Goal: Task Accomplishment & Management: Manage account settings

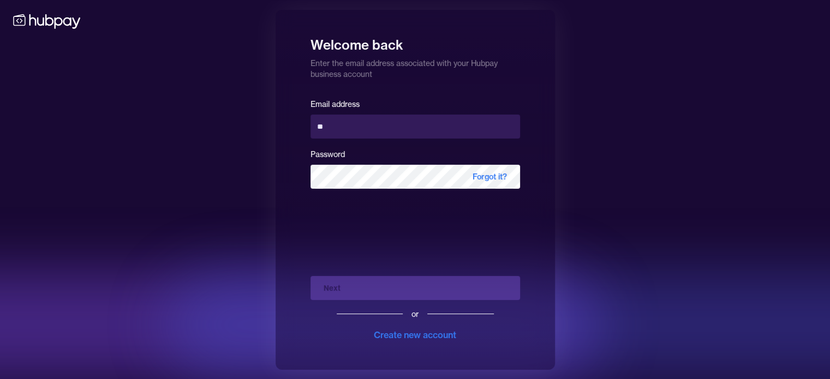
type input "**********"
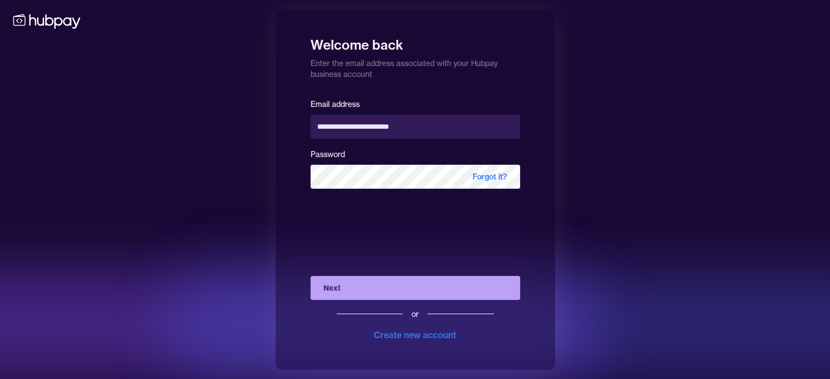
click at [389, 283] on button "Next" at bounding box center [416, 288] width 210 height 24
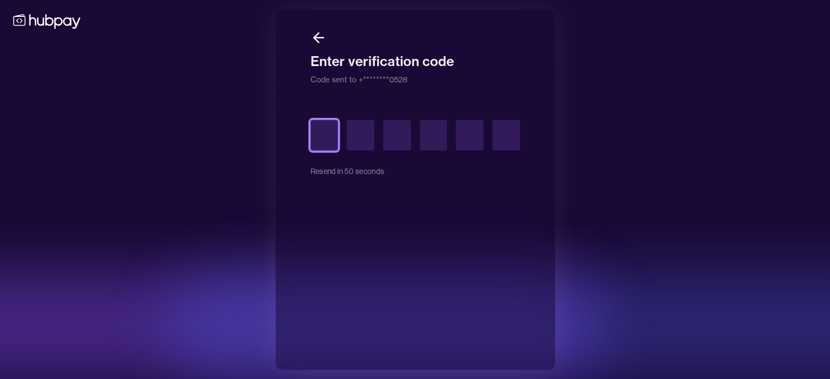
type input "*"
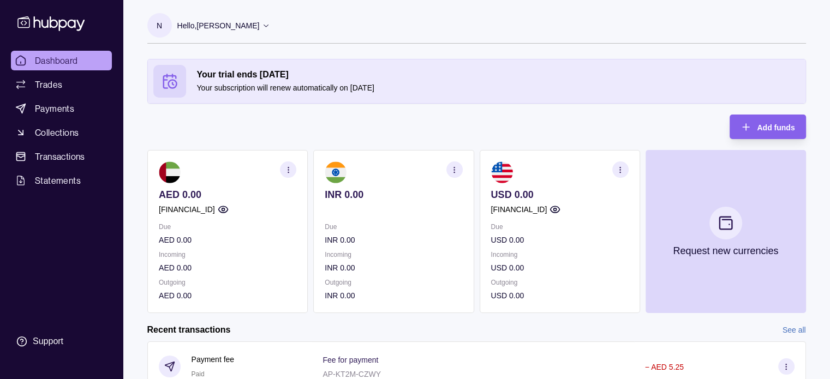
click at [283, 168] on section "button" at bounding box center [288, 170] width 16 height 16
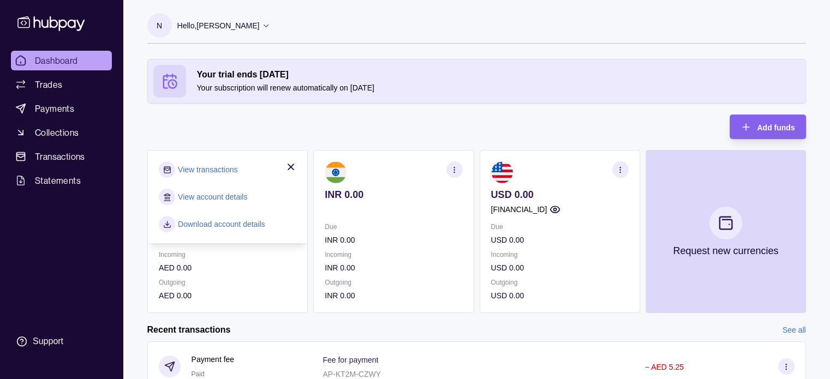
click at [367, 125] on div "Your trial ends [DATE] Your subscription will renew automatically on [DATE] Add…" at bounding box center [476, 186] width 659 height 254
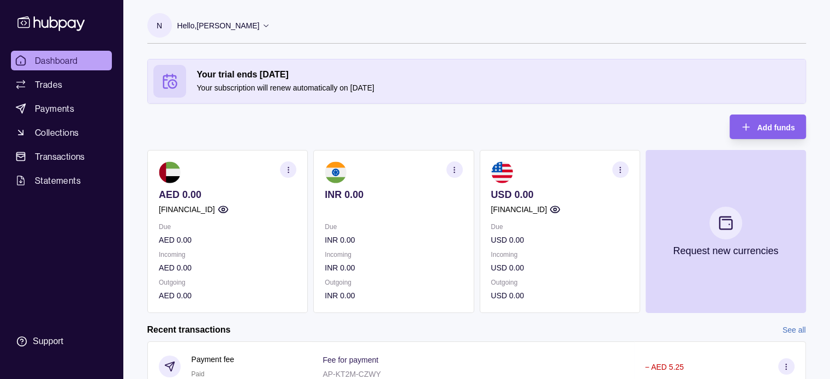
click at [168, 28] on section "N" at bounding box center [159, 25] width 25 height 25
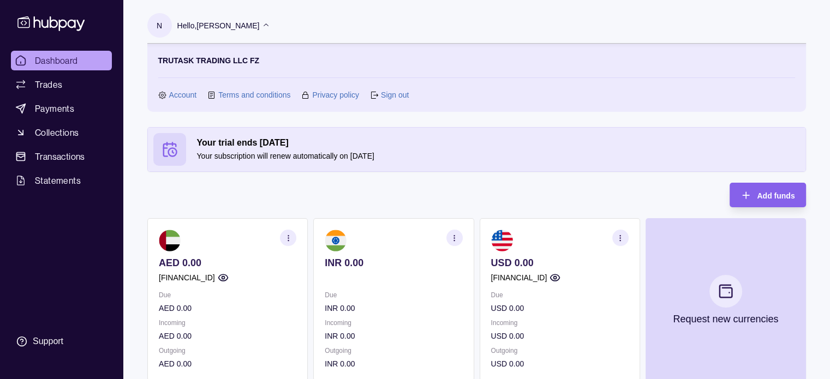
click at [238, 154] on p "Your subscription will renew automatically on [DATE]" at bounding box center [498, 156] width 603 height 12
drag, startPoint x: 395, startPoint y: 156, endPoint x: 124, endPoint y: 137, distance: 271.4
click at [172, 142] on icon at bounding box center [170, 149] width 16 height 16
click at [183, 82] on section "TRUTASK TRADING LLC FZ Account Terms and conditions Privacy policy Sign out" at bounding box center [476, 78] width 637 height 46
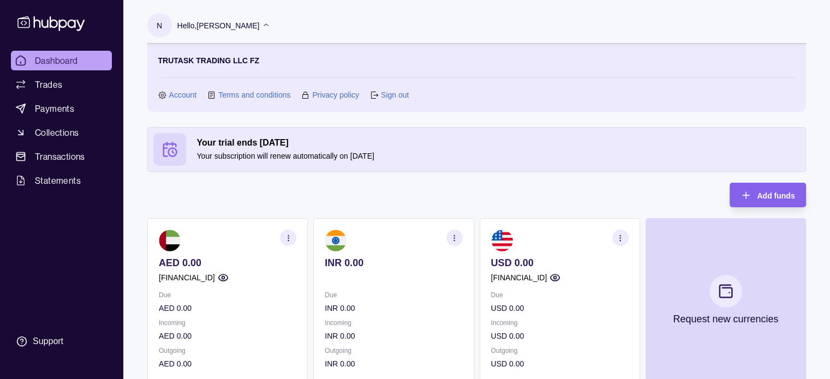
click at [177, 94] on link "Account" at bounding box center [183, 95] width 28 height 12
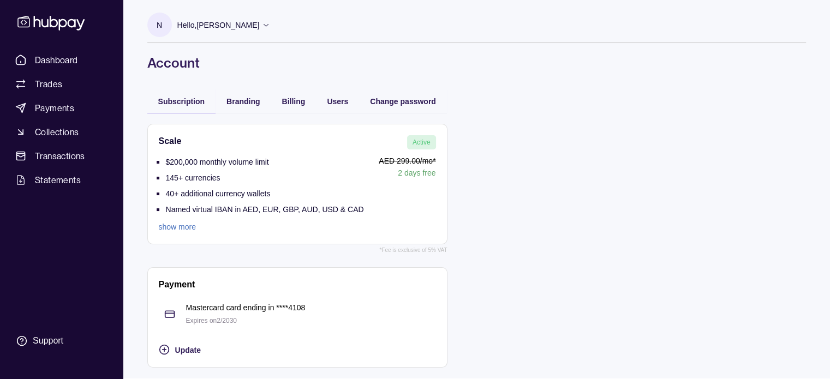
scroll to position [1, 0]
click at [182, 232] on link "show more" at bounding box center [261, 227] width 205 height 12
drag, startPoint x: 199, startPoint y: 157, endPoint x: 235, endPoint y: 162, distance: 36.4
click at [235, 162] on p "$200,000 monthly volume limit" at bounding box center [217, 162] width 103 height 9
drag, startPoint x: 199, startPoint y: 184, endPoint x: 172, endPoint y: 171, distance: 29.8
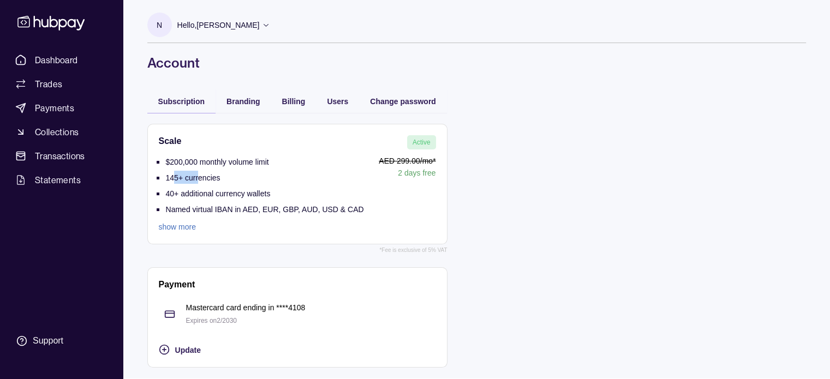
click at [173, 171] on li "145+ currencies" at bounding box center [265, 179] width 198 height 16
drag, startPoint x: 177, startPoint y: 189, endPoint x: 203, endPoint y: 193, distance: 26.4
click at [203, 193] on p "40+ additional currency wallets" at bounding box center [218, 193] width 105 height 9
click at [265, 212] on p "Named virtual IBAN in AED, EUR, GBP, AUD, USD & CAD" at bounding box center [265, 209] width 198 height 9
drag, startPoint x: 279, startPoint y: 211, endPoint x: 326, endPoint y: 189, distance: 52.0
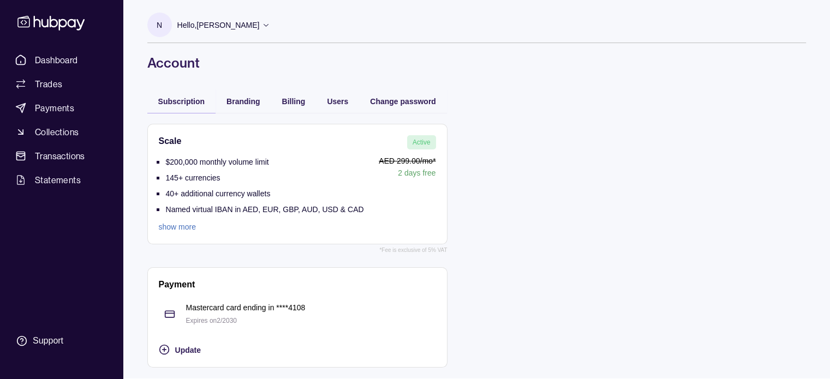
click at [280, 210] on p "Named virtual IBAN in AED, EUR, GBP, AUD, USD & CAD" at bounding box center [265, 209] width 198 height 9
click at [414, 141] on span "Active" at bounding box center [422, 143] width 18 height 8
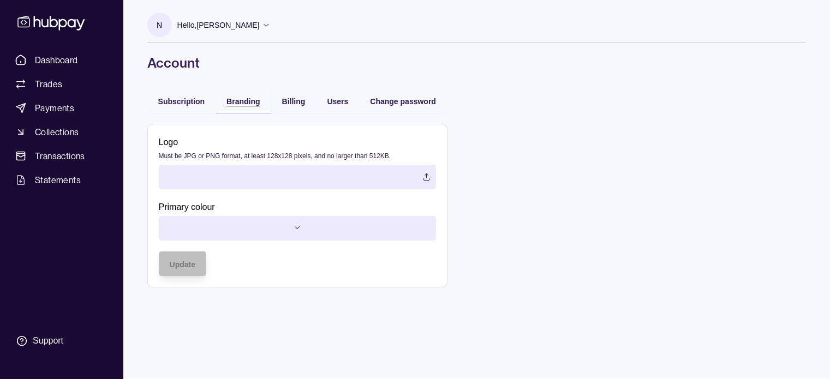
click at [257, 99] on span "Branding" at bounding box center [242, 101] width 33 height 9
click at [197, 96] on div "Subscription" at bounding box center [181, 101] width 47 height 13
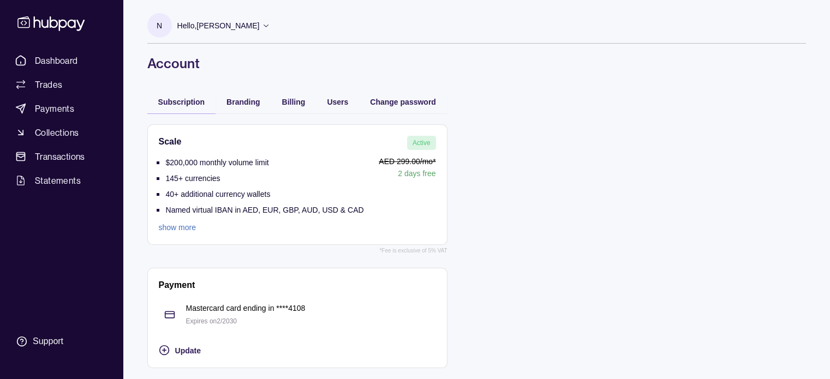
click at [424, 137] on p "Active" at bounding box center [422, 143] width 18 height 12
click at [424, 100] on span "Change password" at bounding box center [403, 102] width 66 height 9
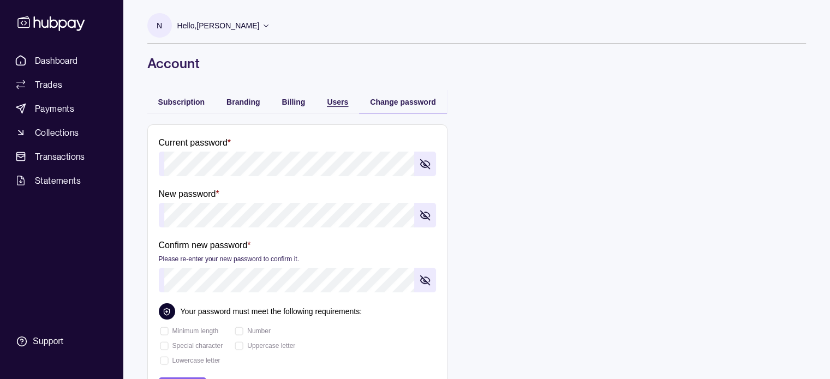
click at [336, 100] on span "Users" at bounding box center [337, 102] width 21 height 9
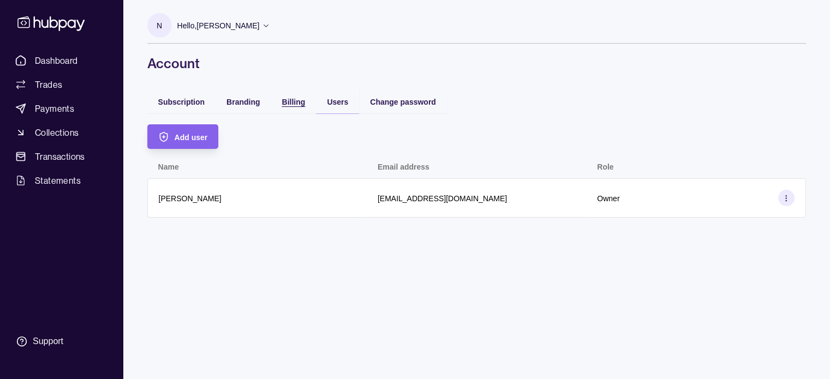
click at [286, 96] on div "Billing" at bounding box center [293, 101] width 23 height 13
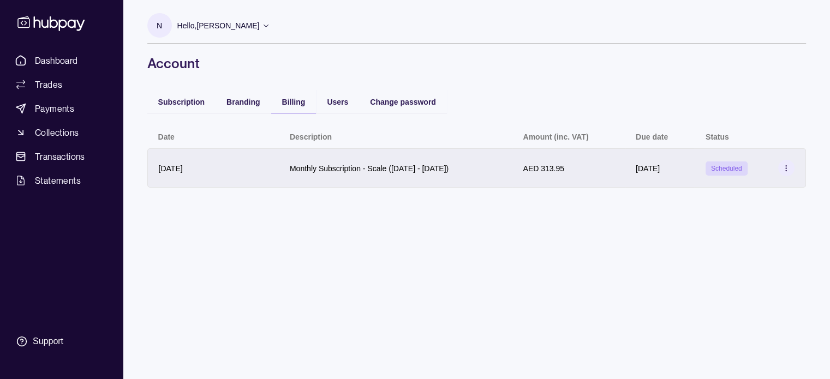
click at [784, 170] on icon at bounding box center [786, 168] width 8 height 8
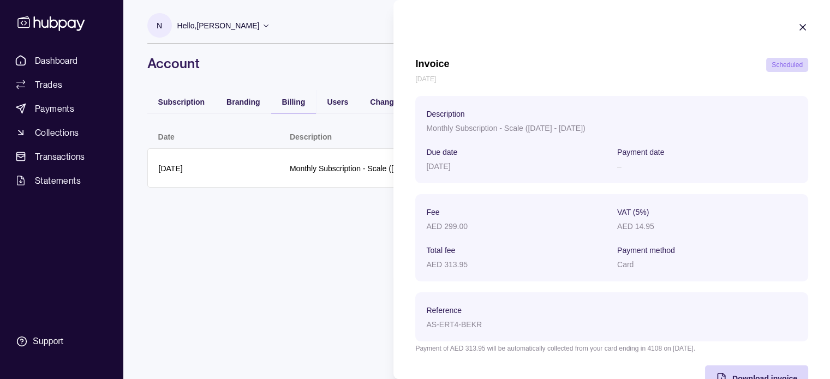
click at [347, 252] on html "Dashboard Trades Payments Collections Transactions Statements Support N Hello, …" at bounding box center [415, 189] width 830 height 379
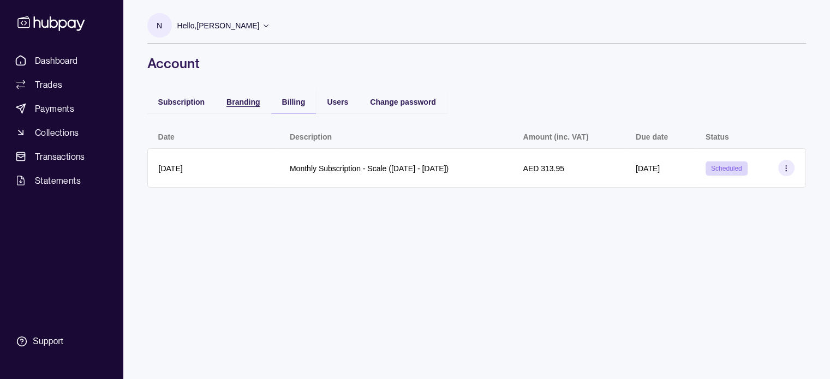
click at [240, 99] on span "Branding" at bounding box center [242, 102] width 33 height 9
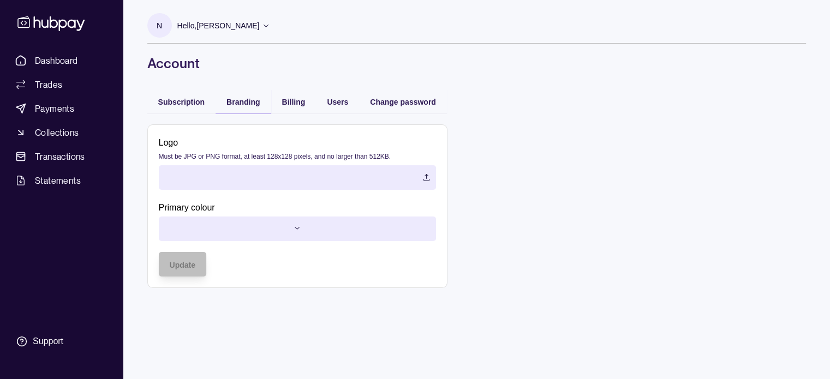
click at [187, 93] on div "Subscription" at bounding box center [181, 102] width 69 height 24
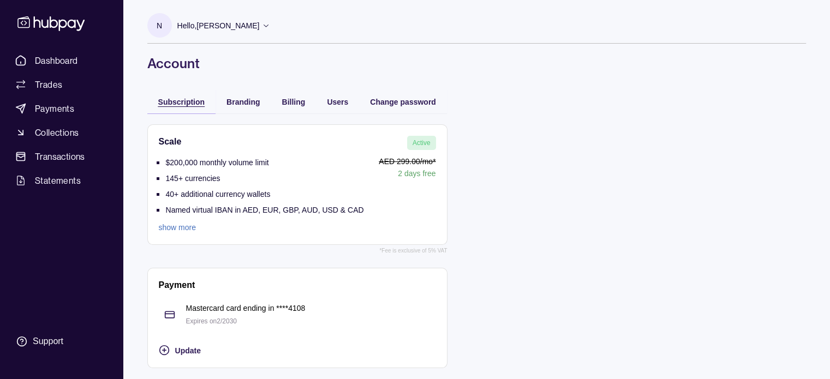
drag, startPoint x: 186, startPoint y: 100, endPoint x: 188, endPoint y: 92, distance: 7.9
click at [186, 100] on span "Subscription" at bounding box center [181, 102] width 47 height 9
click at [263, 2] on div "N Hello, NAWAZ HANIFBHAI NOORANI TRUTASK TRADING LLC FZ Account Terms and condi…" at bounding box center [476, 36] width 659 height 72
click at [271, 16] on div "Hello, [PERSON_NAME]" at bounding box center [223, 25] width 93 height 23
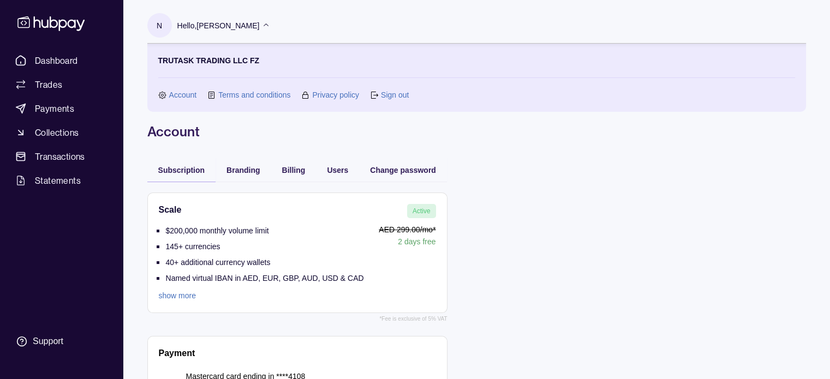
click at [169, 95] on link "Account" at bounding box center [183, 95] width 28 height 12
click at [339, 91] on link "Privacy policy" at bounding box center [335, 95] width 47 height 12
click at [258, 95] on link "Terms and conditions" at bounding box center [254, 95] width 72 height 12
click at [68, 333] on section "Support" at bounding box center [61, 341] width 101 height 23
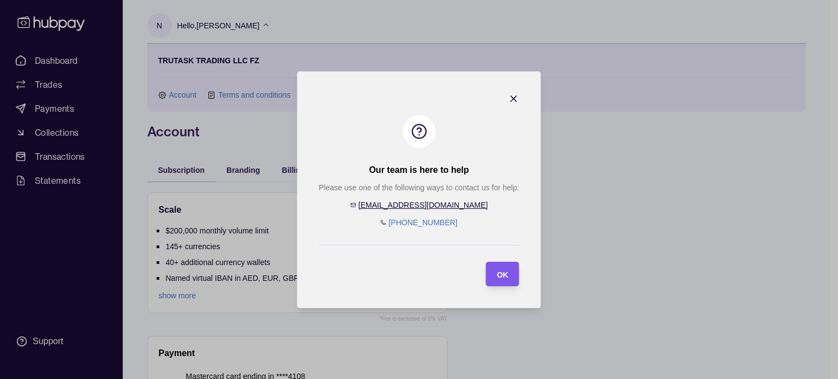
click at [500, 272] on span "OK" at bounding box center [502, 274] width 11 height 9
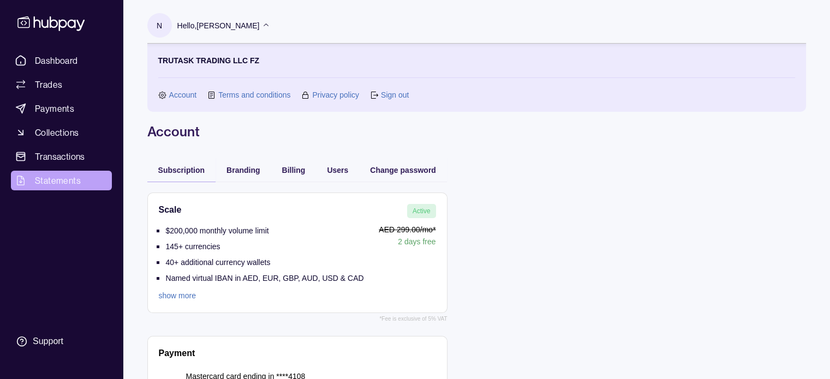
click at [47, 179] on span "Statements" at bounding box center [58, 180] width 46 height 13
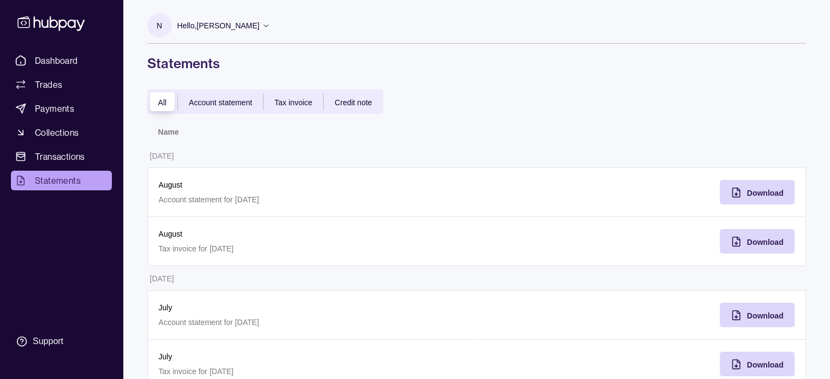
click at [211, 104] on span "Account statement" at bounding box center [220, 102] width 63 height 9
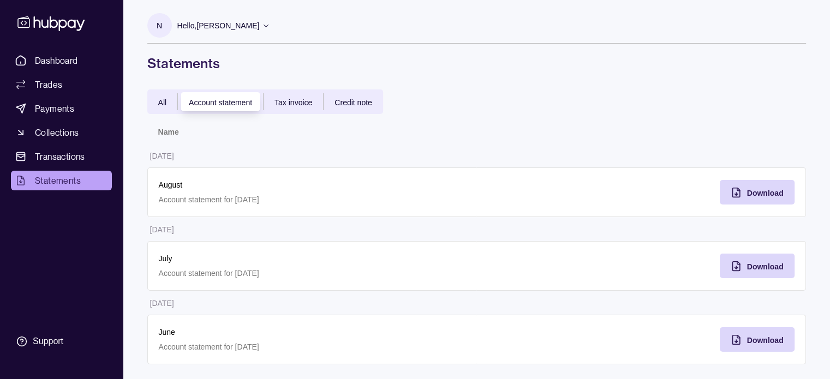
click at [296, 98] on span "Tax invoice" at bounding box center [294, 102] width 38 height 9
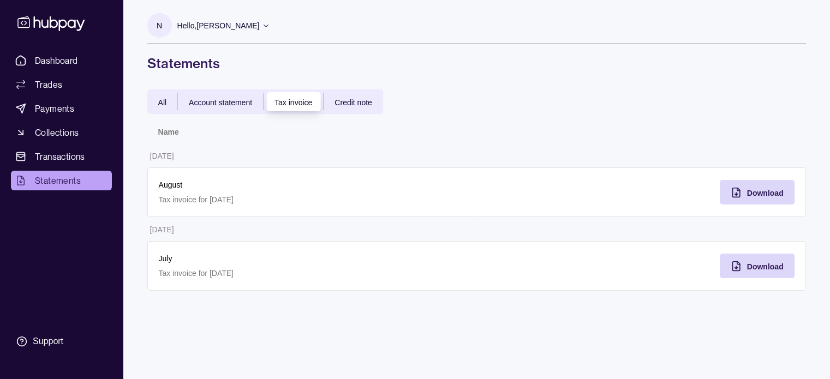
click at [345, 97] on div "Credit note" at bounding box center [353, 102] width 59 height 13
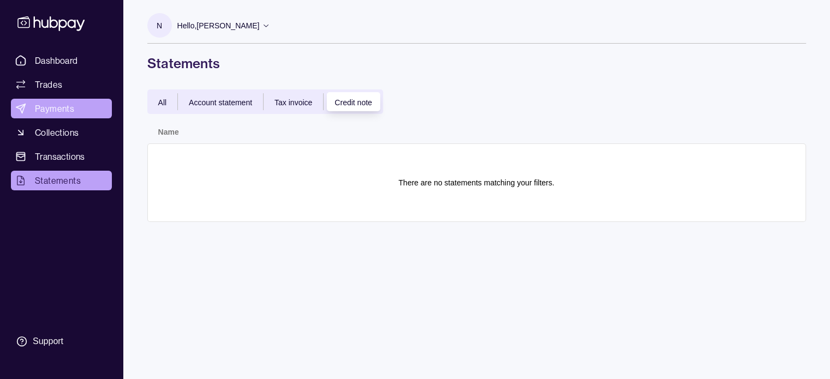
click at [63, 100] on link "Payments" at bounding box center [61, 109] width 101 height 20
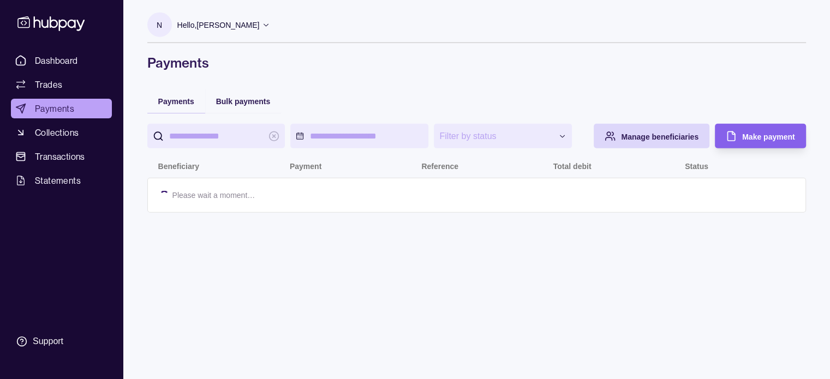
click at [62, 82] on link "Trades" at bounding box center [61, 85] width 101 height 20
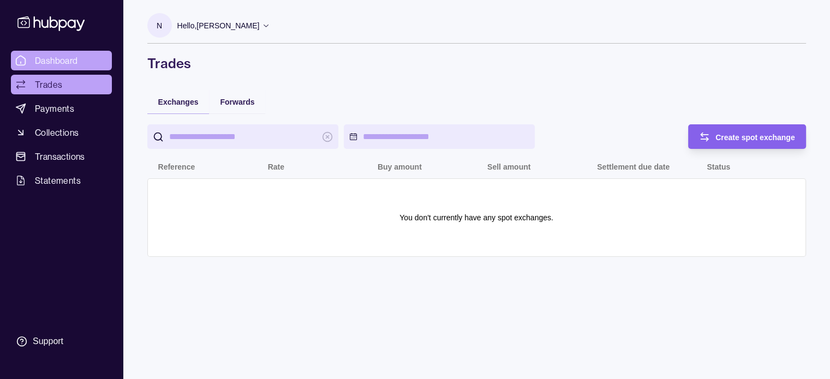
click at [62, 61] on span "Dashboard" at bounding box center [56, 60] width 43 height 13
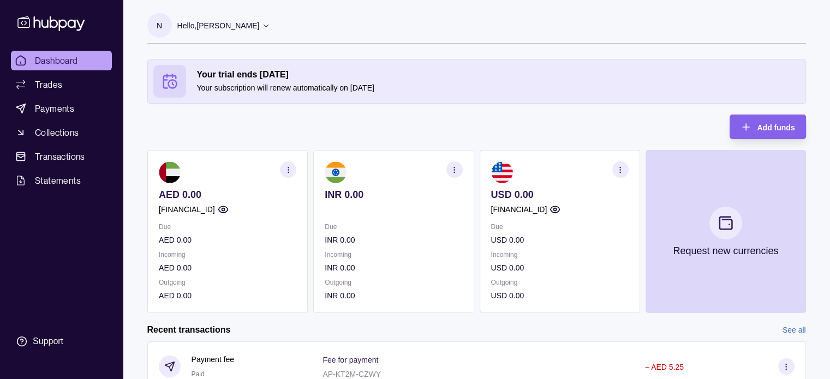
click at [240, 20] on p "Hello, [PERSON_NAME]" at bounding box center [218, 26] width 82 height 12
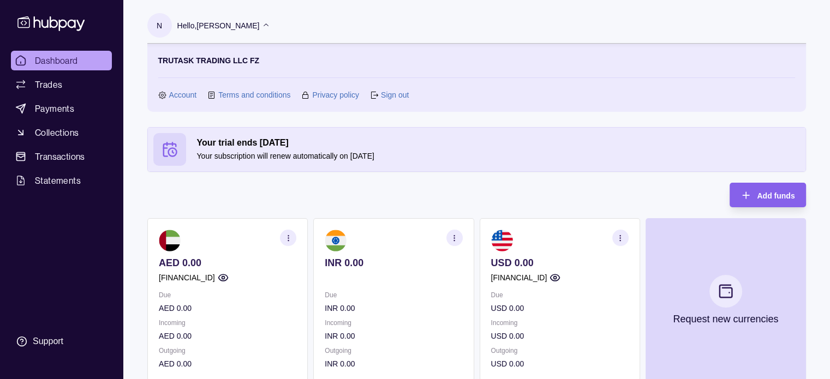
drag, startPoint x: 396, startPoint y: 156, endPoint x: 184, endPoint y: 150, distance: 212.4
click at [184, 150] on div "Your trial ends [DATE] Your subscription will renew automatically on [DATE]" at bounding box center [476, 149] width 647 height 33
click at [208, 170] on section "Your trial ends [DATE] Your subscription will renew automatically on [DATE]" at bounding box center [477, 150] width 658 height 44
click at [316, 157] on p "Your subscription will renew automatically on [DATE]" at bounding box center [498, 156] width 603 height 12
click at [334, 156] on p "Your subscription will renew automatically on [DATE]" at bounding box center [498, 156] width 603 height 12
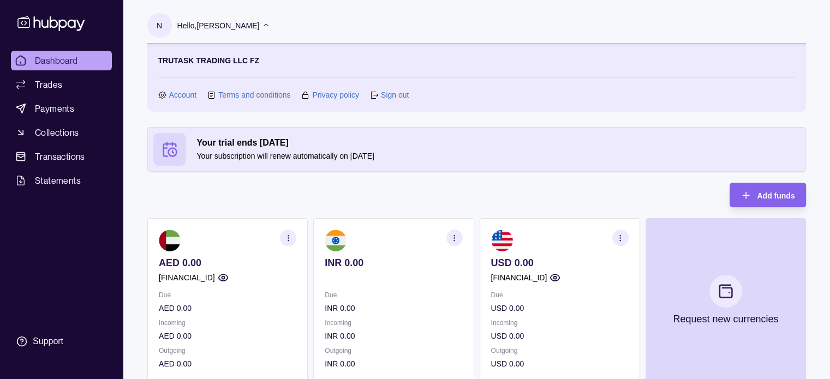
click at [314, 190] on div "Your trial ends [DATE] Your subscription will renew automatically on [DATE] Add…" at bounding box center [476, 254] width 659 height 254
click at [73, 61] on span "Dashboard" at bounding box center [56, 60] width 43 height 13
click at [622, 233] on section "button" at bounding box center [620, 238] width 16 height 16
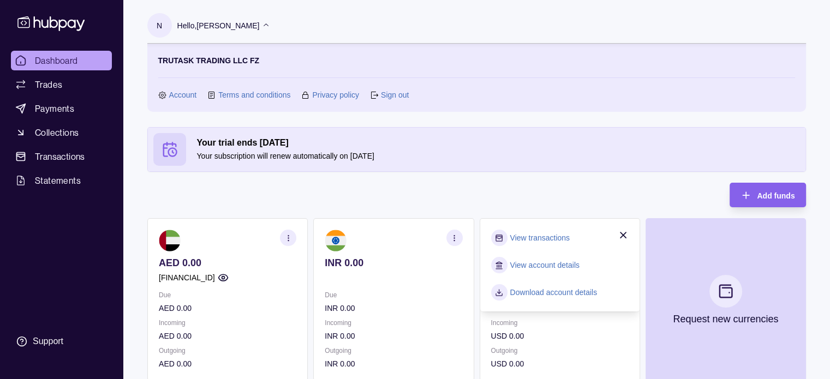
click at [625, 235] on icon "button" at bounding box center [622, 235] width 11 height 11
